Goal: Navigation & Orientation: Understand site structure

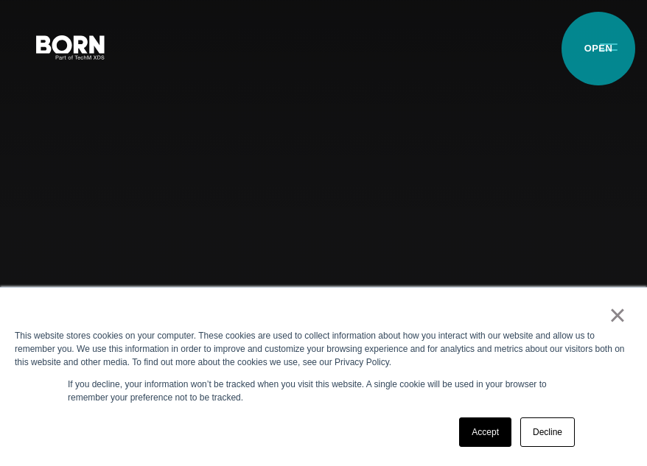
click at [598, 49] on button "Primary Menu" at bounding box center [608, 46] width 35 height 31
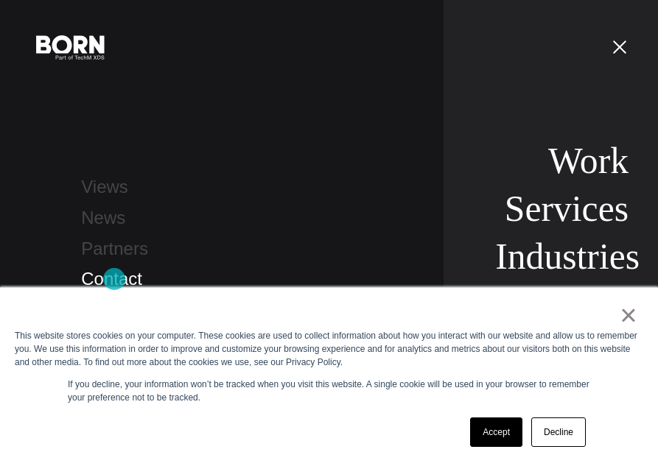
click at [114, 279] on link "Contact" at bounding box center [111, 279] width 61 height 20
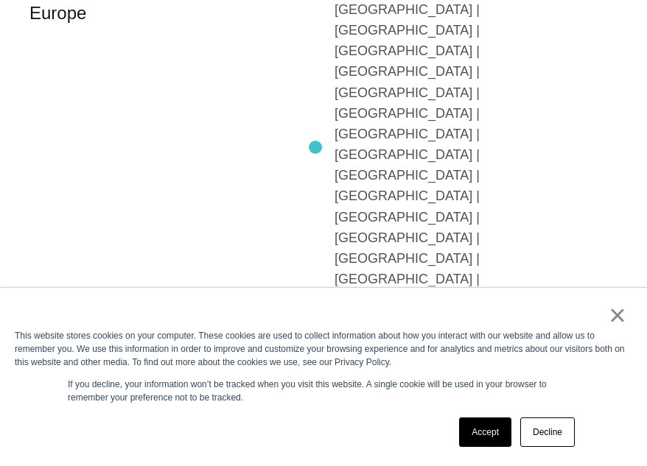
scroll to position [2210, 0]
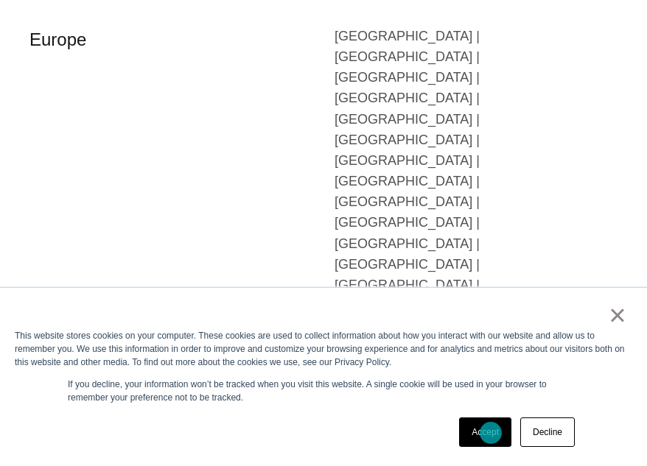
click at [491, 433] on link "Accept" at bounding box center [485, 432] width 52 height 29
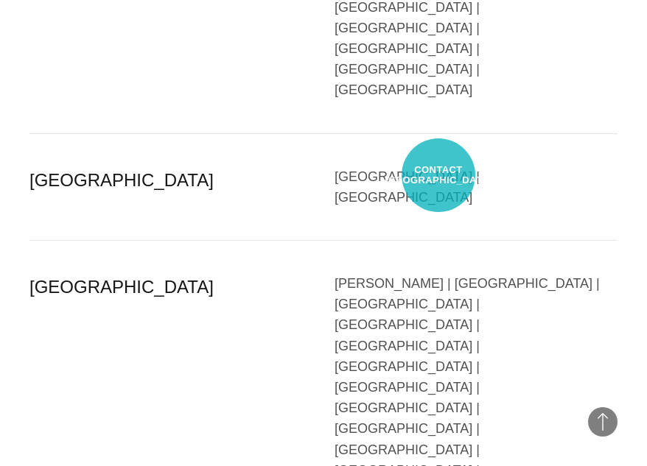
scroll to position [3281, 0]
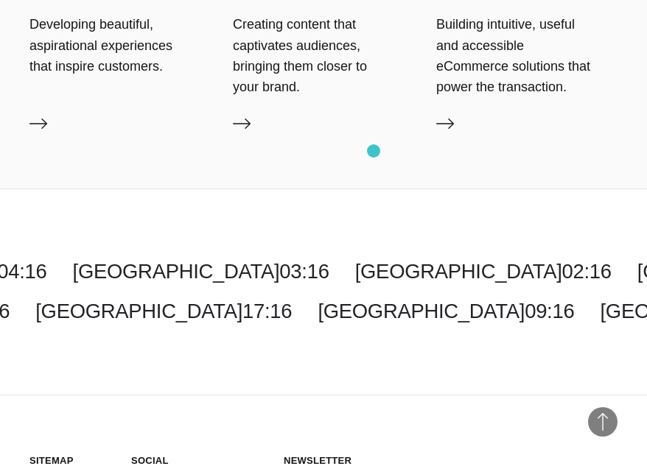
scroll to position [2431, 0]
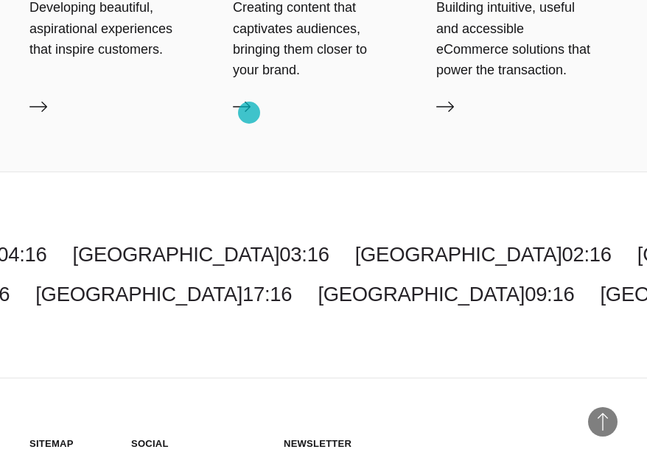
click at [249, 113] on icon at bounding box center [242, 107] width 18 height 18
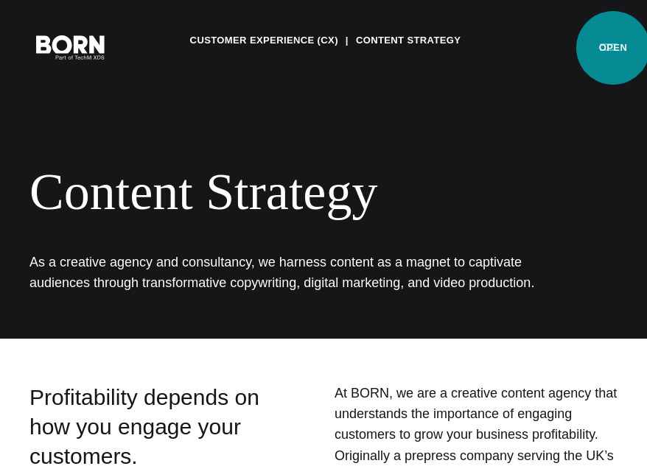
click at [613, 48] on button "Primary Menu" at bounding box center [608, 46] width 35 height 31
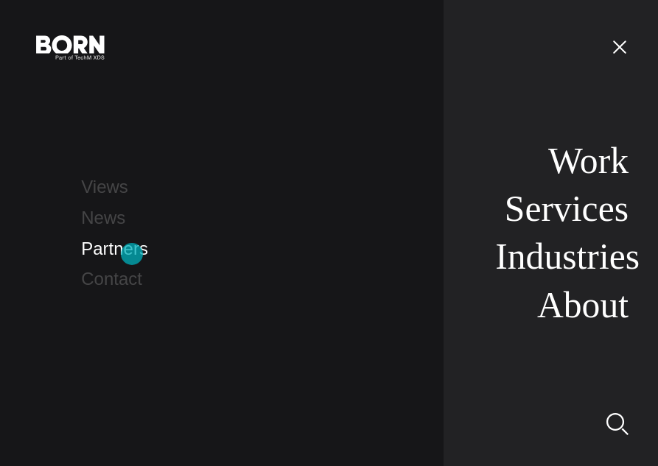
click at [132, 254] on link "Partners" at bounding box center [114, 249] width 67 height 20
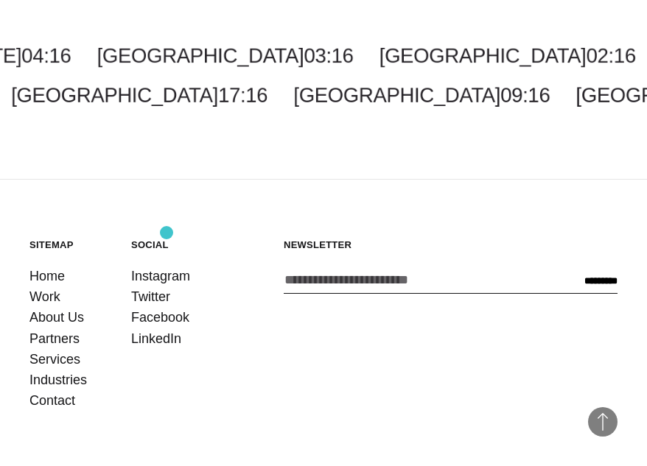
scroll to position [3079, 0]
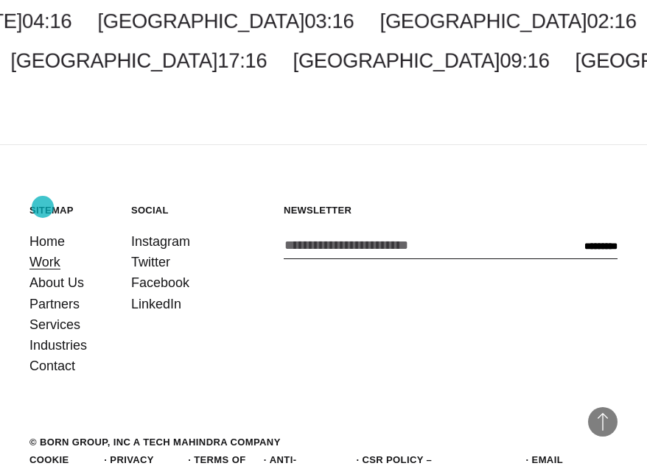
click at [43, 252] on link "Work" at bounding box center [44, 262] width 31 height 21
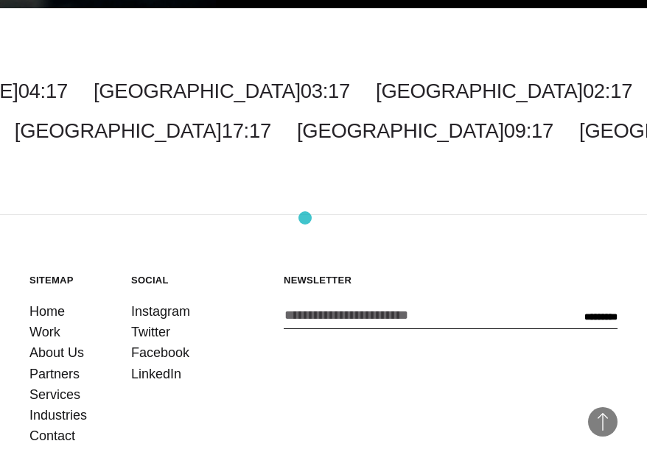
scroll to position [2640, 0]
